Goal: Information Seeking & Learning: Learn about a topic

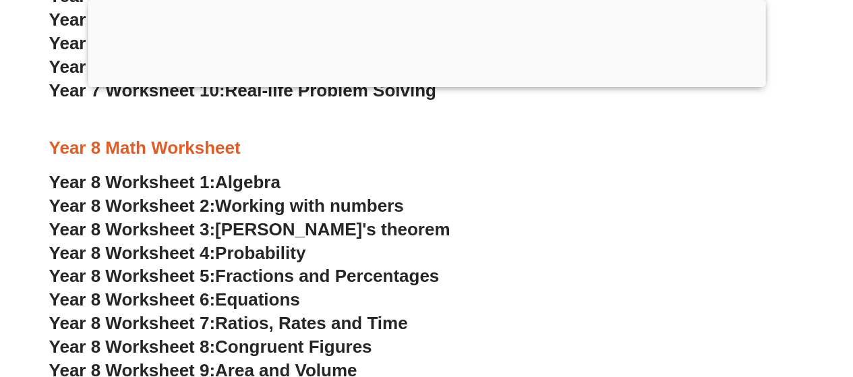
scroll to position [4313, 0]
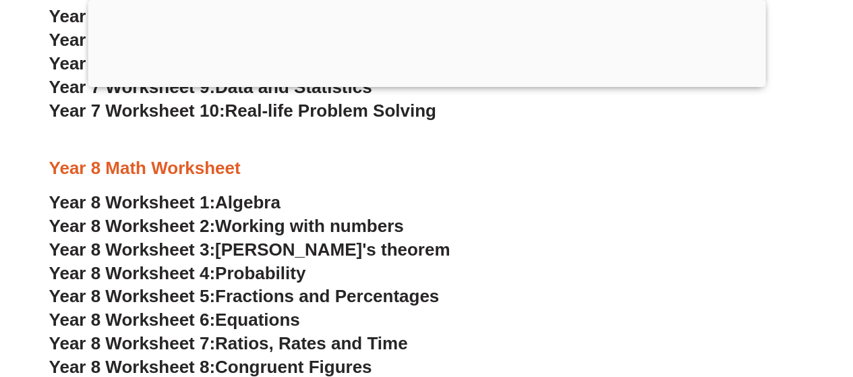
click at [233, 208] on span "Algebra" at bounding box center [247, 202] width 65 height 20
click at [220, 225] on span "Working with numbers" at bounding box center [309, 226] width 189 height 20
click at [290, 248] on span "[PERSON_NAME]'s theorem" at bounding box center [332, 249] width 235 height 20
click at [272, 270] on span "Probability" at bounding box center [260, 273] width 90 height 20
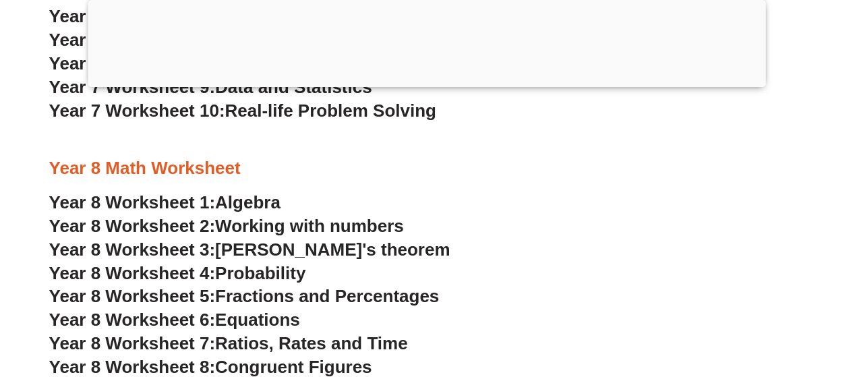
click at [282, 301] on span "Fractions and Percentages" at bounding box center [327, 296] width 224 height 20
click at [277, 321] on span "Equations" at bounding box center [257, 320] width 85 height 20
click at [260, 346] on span "Ratios, Rates and Time" at bounding box center [311, 343] width 192 height 20
click at [281, 368] on span "Congruent Figures" at bounding box center [293, 367] width 156 height 20
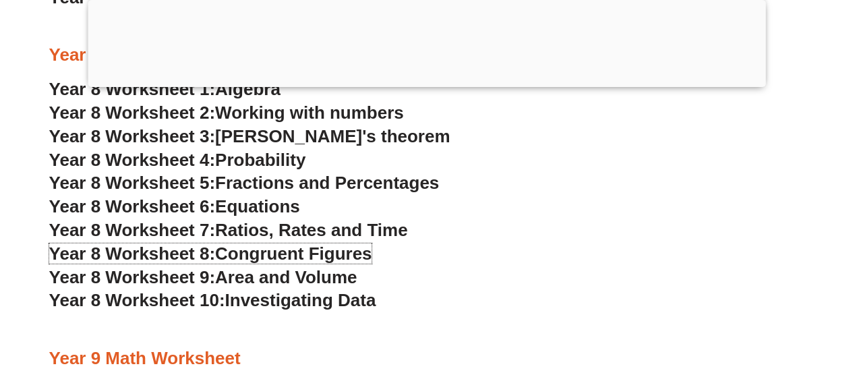
scroll to position [4448, 0]
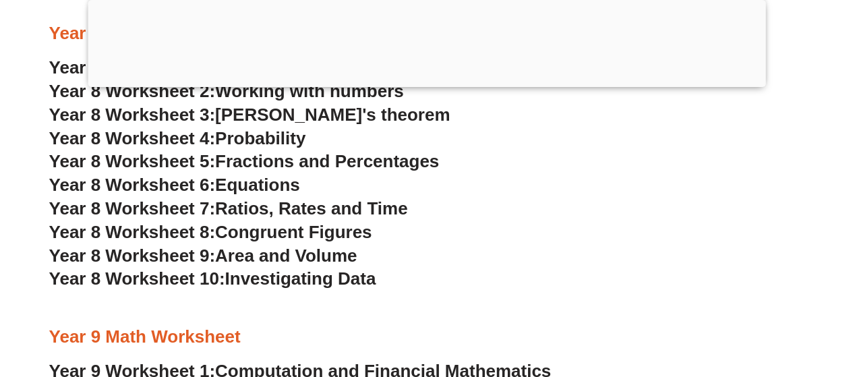
click at [298, 257] on span "Area and Volume" at bounding box center [286, 256] width 142 height 20
click at [291, 279] on span "Investigating Data" at bounding box center [300, 278] width 151 height 20
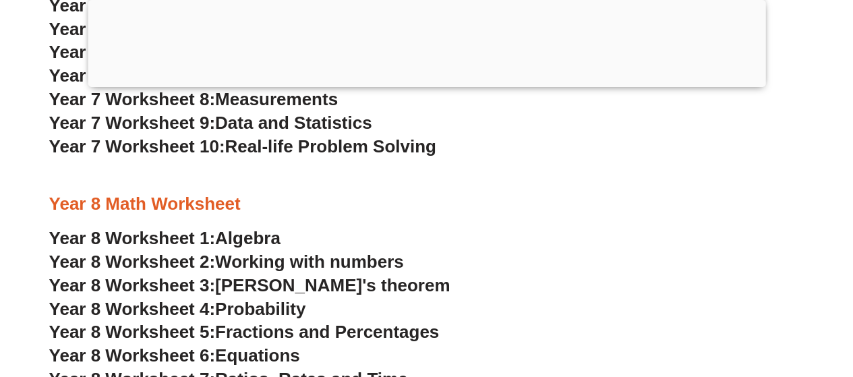
scroll to position [4313, 0]
